Goal: Task Accomplishment & Management: Manage account settings

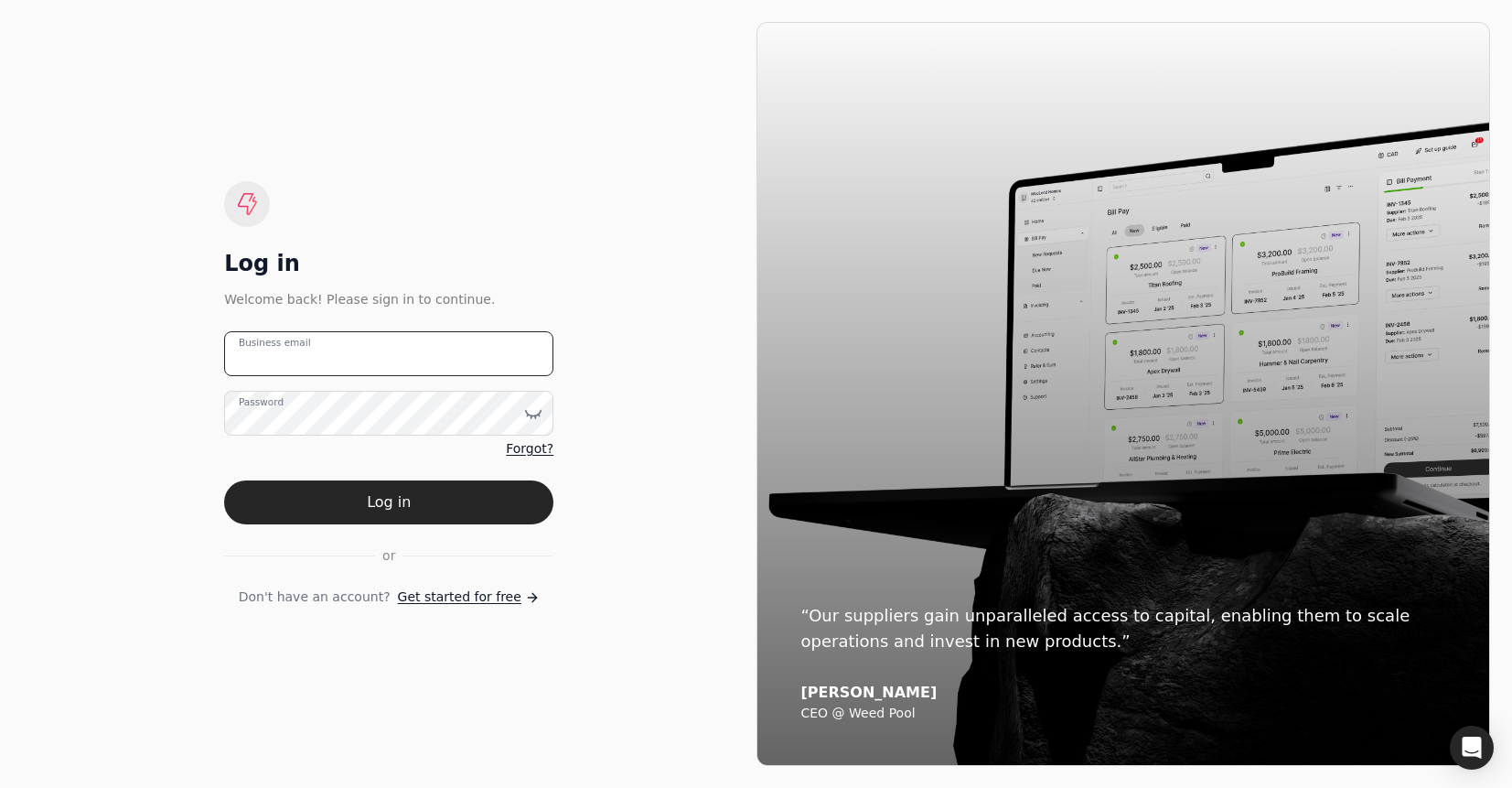
click at [454, 339] on email "Business email" at bounding box center [388, 353] width 329 height 45
type email "[EMAIL_ADDRESS][DOMAIN_NAME]"
click at [481, 481] on button "Log in" at bounding box center [388, 502] width 329 height 44
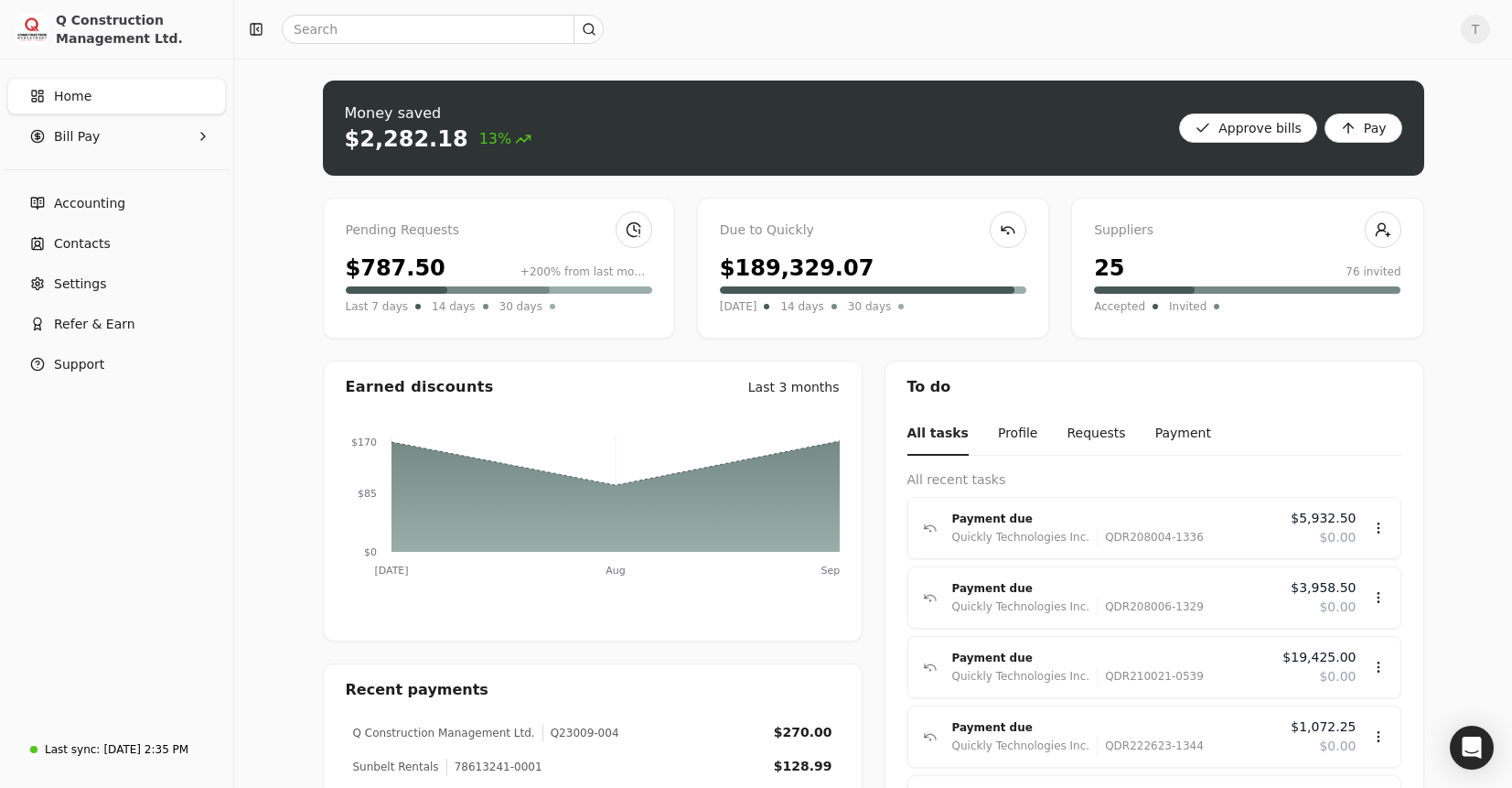
click at [767, 232] on div "Due to Quickly" at bounding box center [874, 230] width 307 height 20
drag, startPoint x: 856, startPoint y: 269, endPoint x: 686, endPoint y: 266, distance: 170.0
click at [686, 266] on div "Pending Requests $787.50 +200% from last month Last 7 days 14 days 30 days Due …" at bounding box center [873, 269] width 1101 height 141
click at [906, 268] on div "$189,329.07" at bounding box center [874, 268] width 307 height 33
click at [109, 146] on Pay "Bill Pay" at bounding box center [116, 136] width 218 height 36
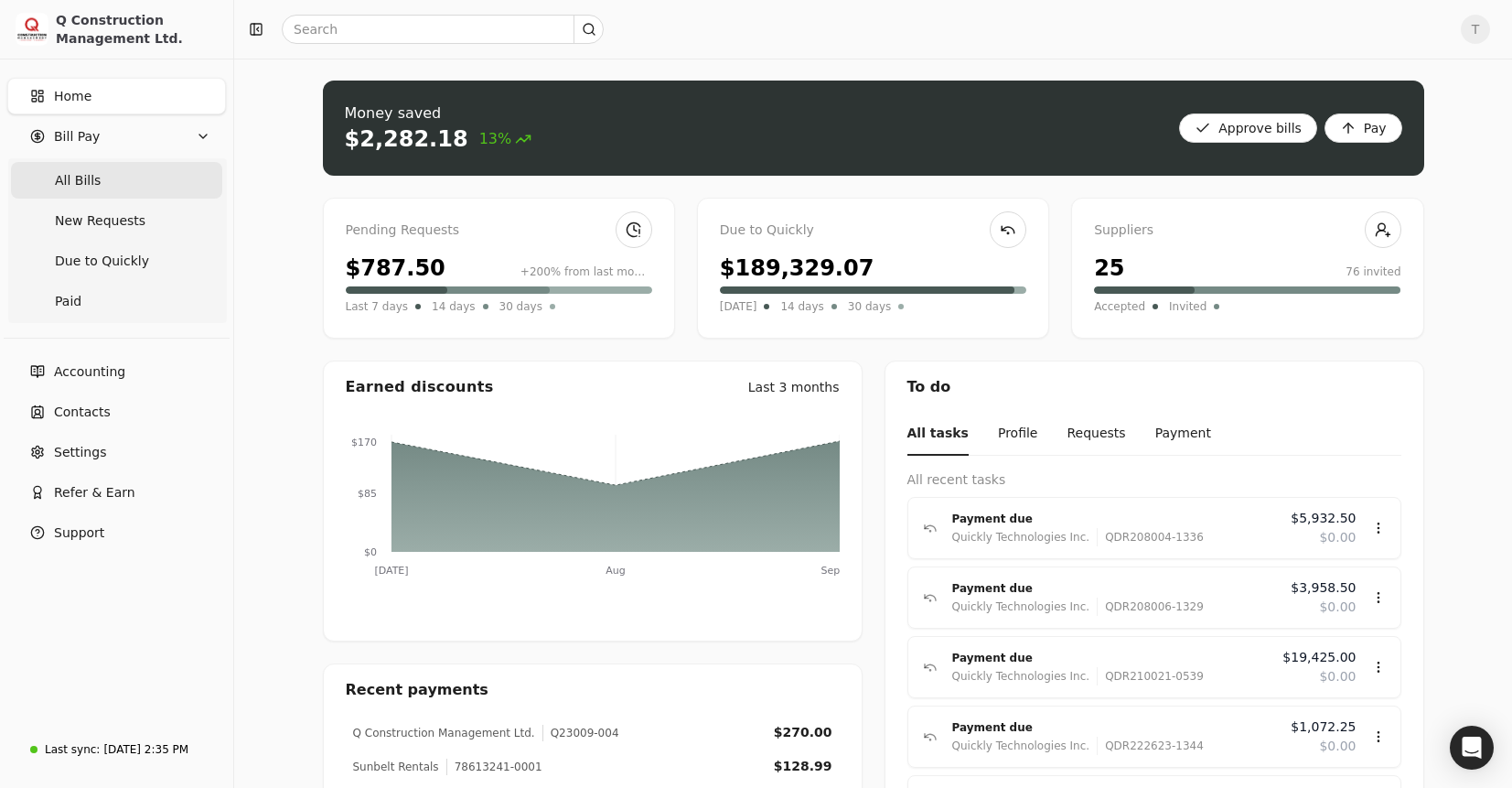
drag, startPoint x: 99, startPoint y: 185, endPoint x: 177, endPoint y: 181, distance: 78.1
click at [99, 185] on Bills "All Bills" at bounding box center [116, 179] width 211 height 36
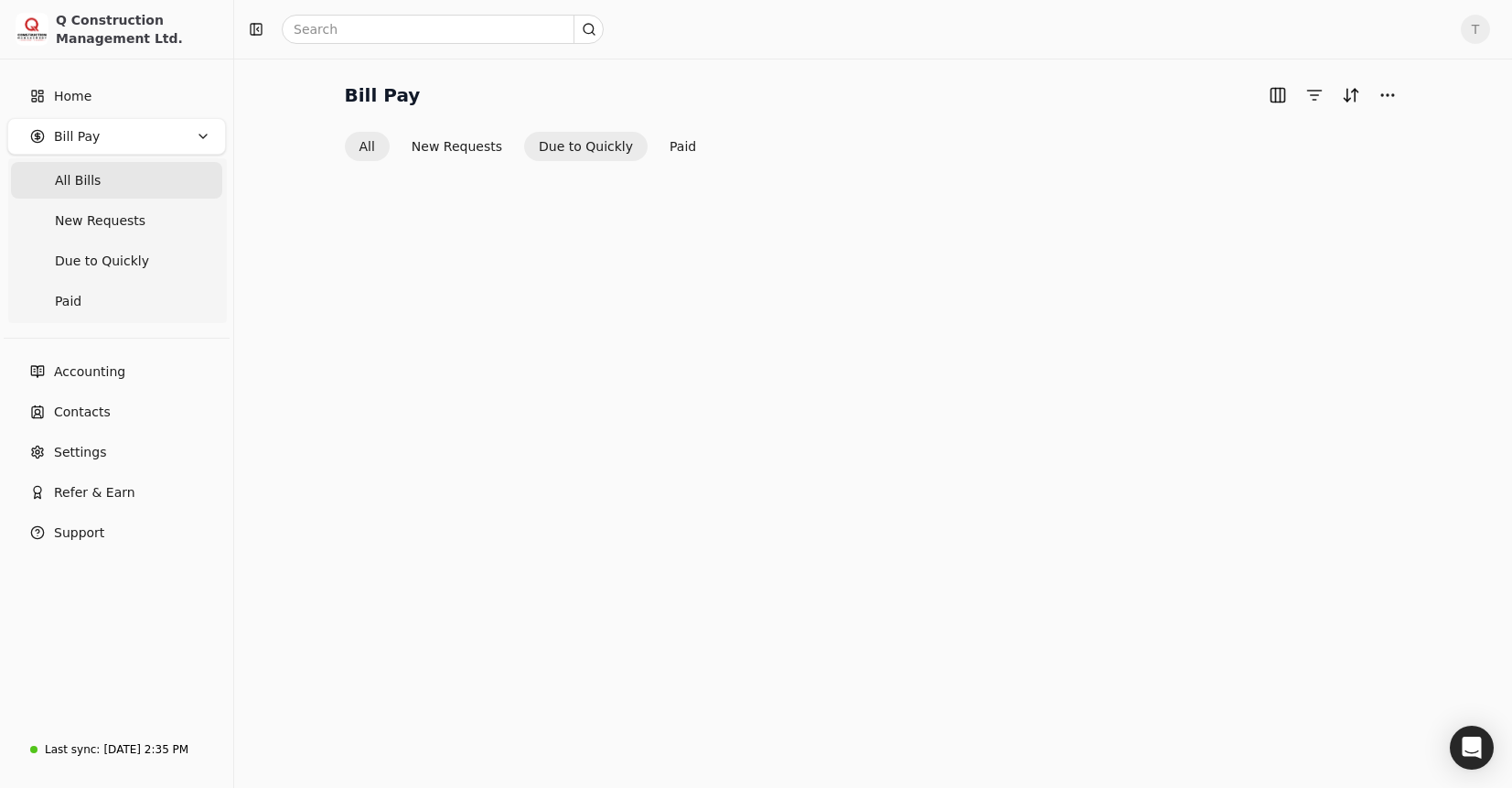
click at [560, 150] on button "Due to Quickly" at bounding box center [585, 146] width 124 height 29
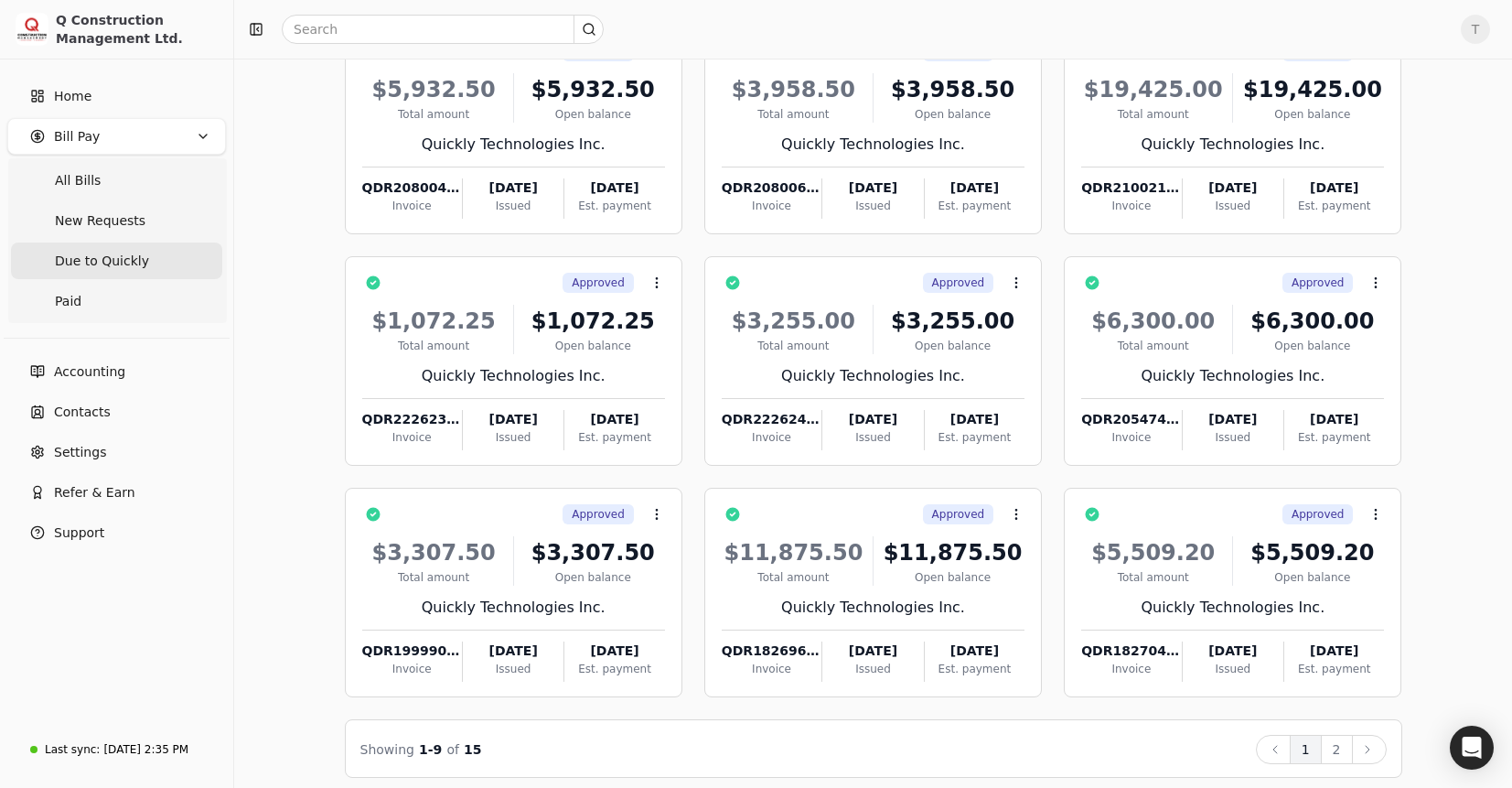
scroll to position [163, 0]
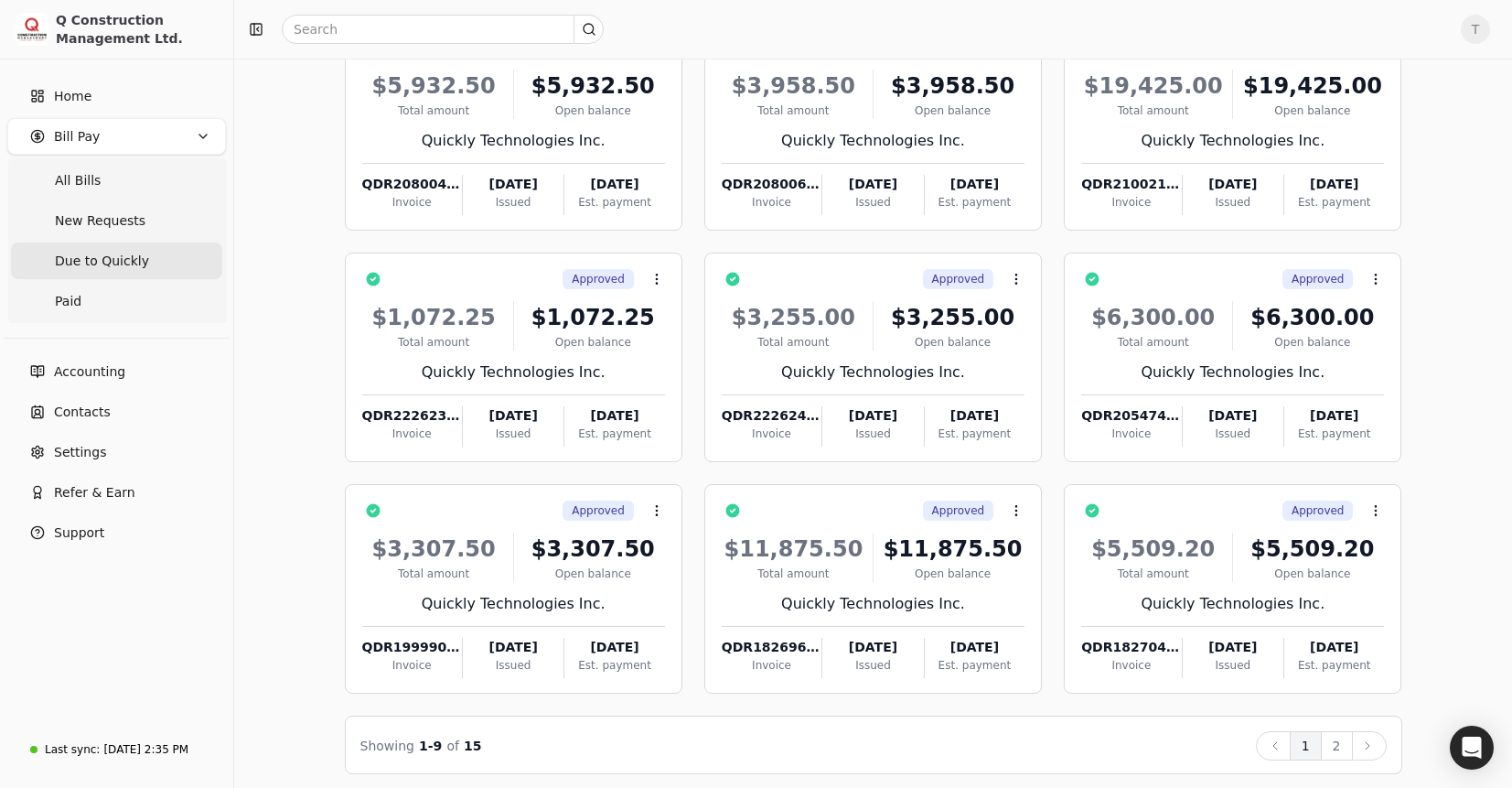
click at [1333, 736] on button "2" at bounding box center [1336, 744] width 32 height 29
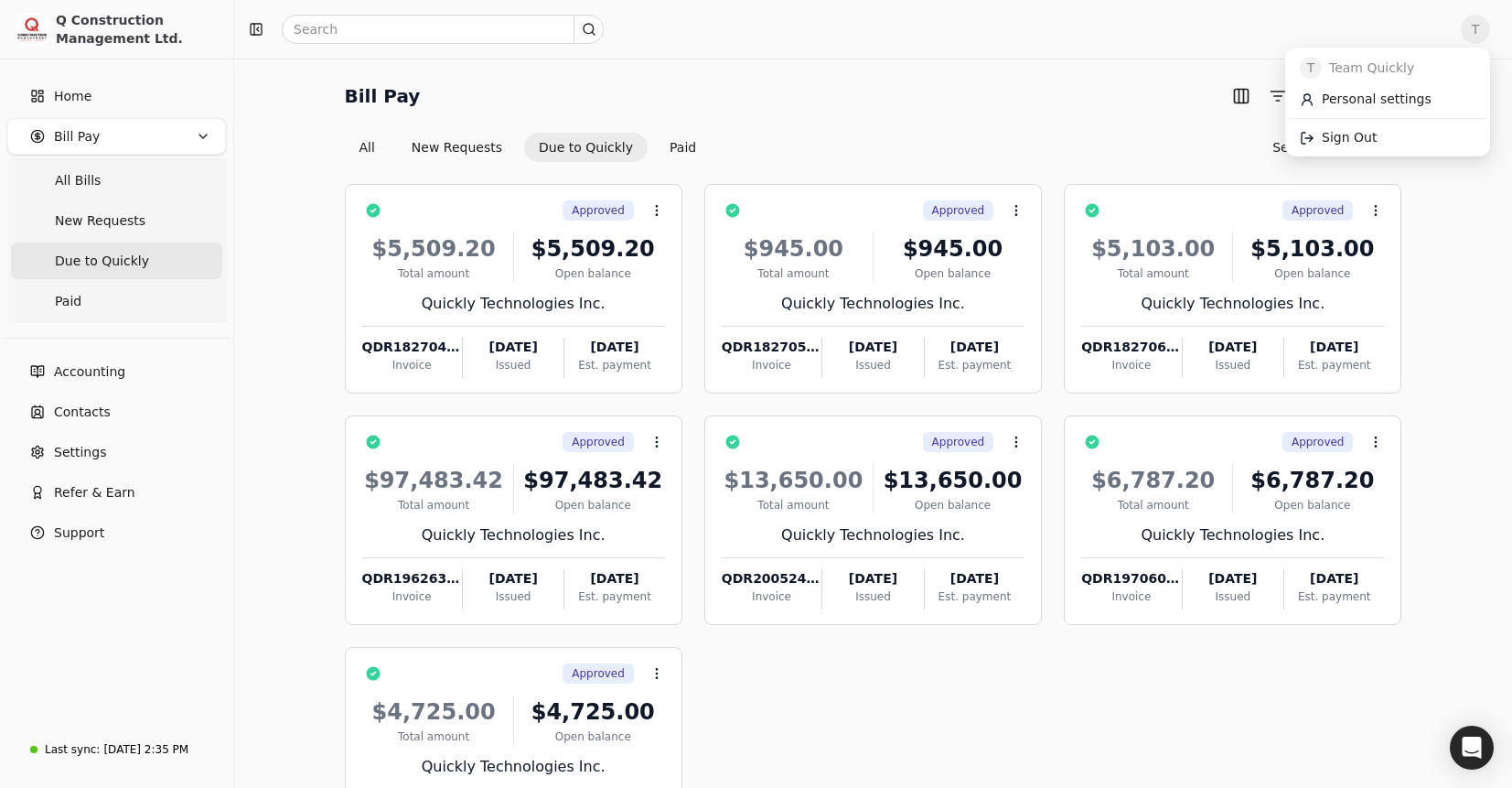
click at [1470, 22] on span "T" at bounding box center [1475, 29] width 29 height 29
click at [1408, 133] on link "Sign Out" at bounding box center [1387, 138] width 198 height 30
